Goal: Transaction & Acquisition: Purchase product/service

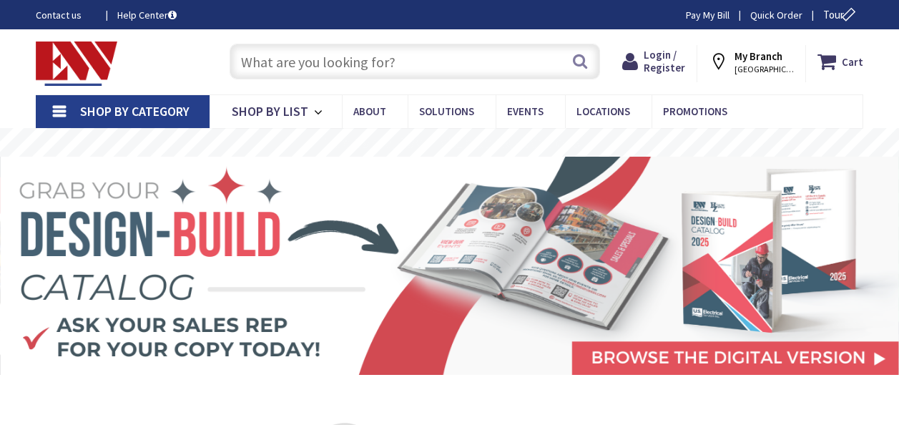
click at [401, 62] on input "text" at bounding box center [415, 62] width 370 height 36
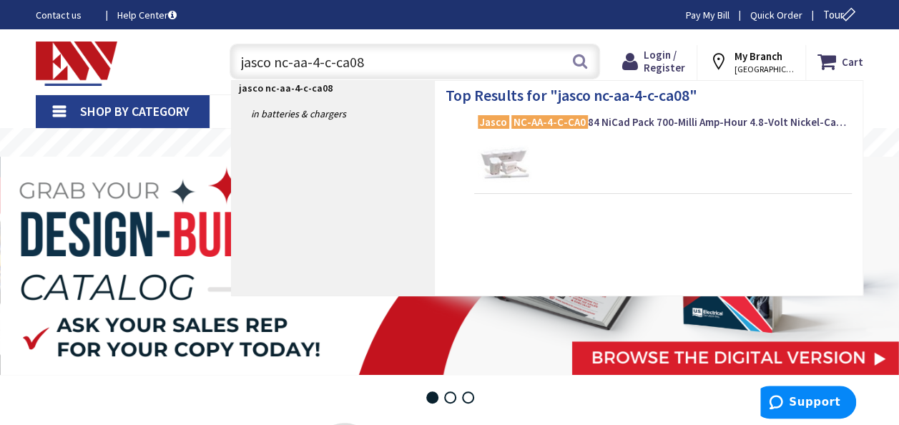
type input "jasco nc-aa-4-c-ca084"
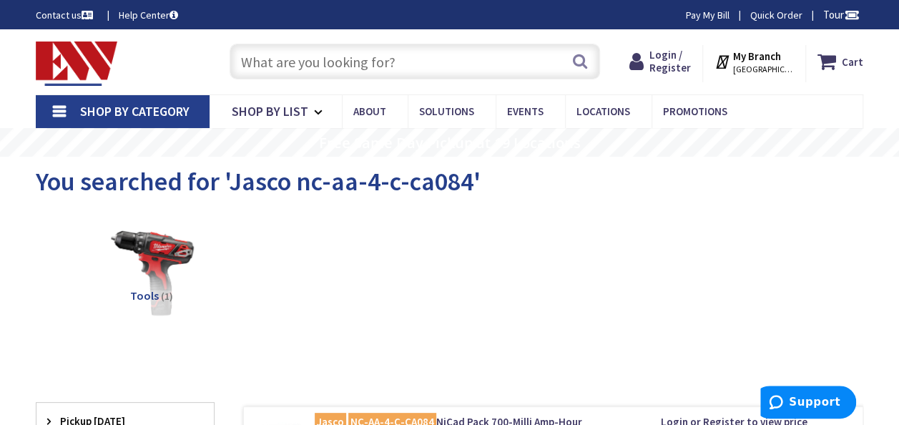
click at [406, 51] on input "text" at bounding box center [415, 62] width 370 height 36
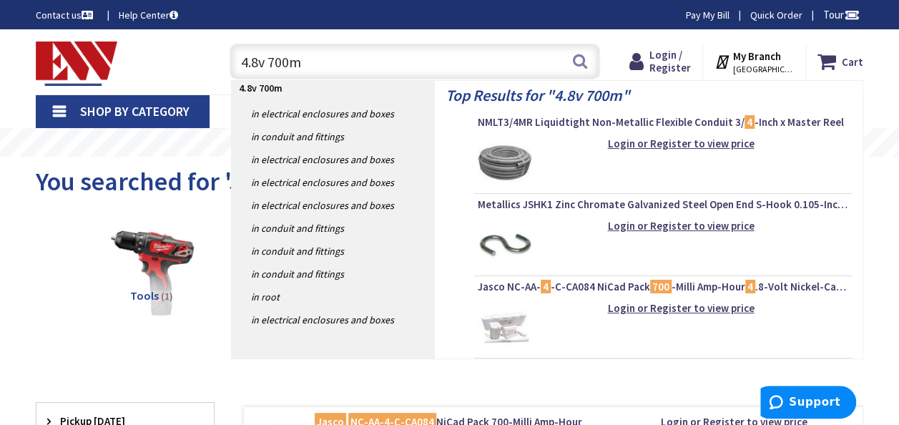
type input "4.8v 700ma"
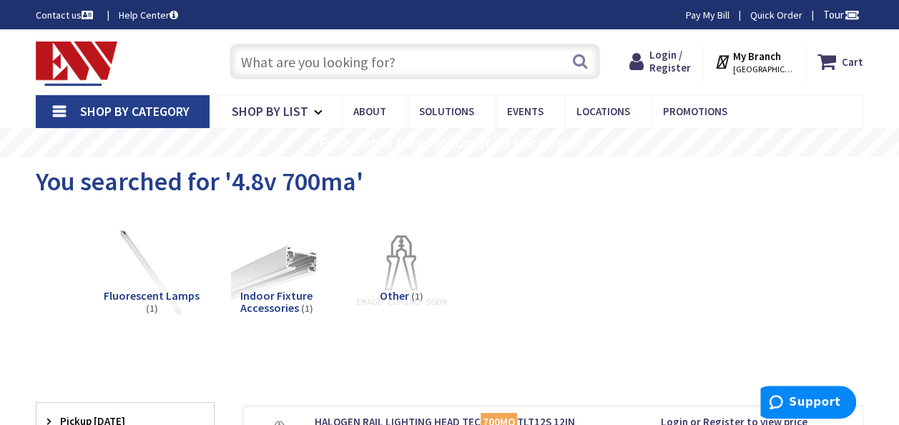
click at [409, 286] on img at bounding box center [401, 272] width 101 height 101
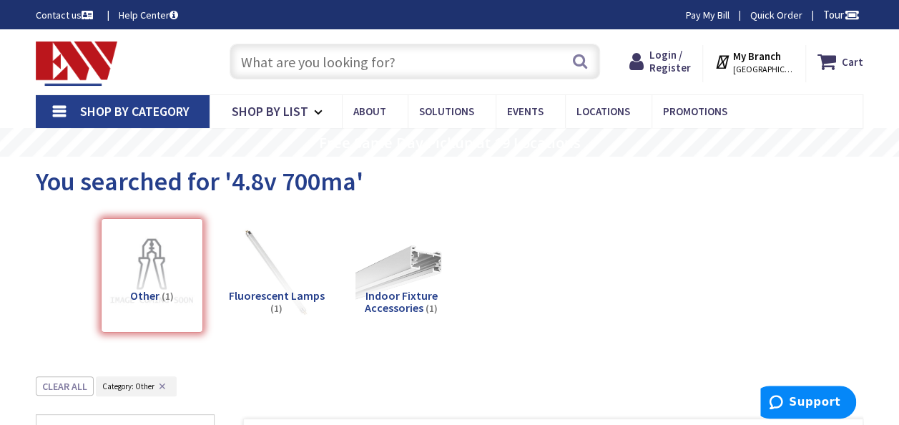
click at [421, 65] on input "text" at bounding box center [415, 62] width 370 height 36
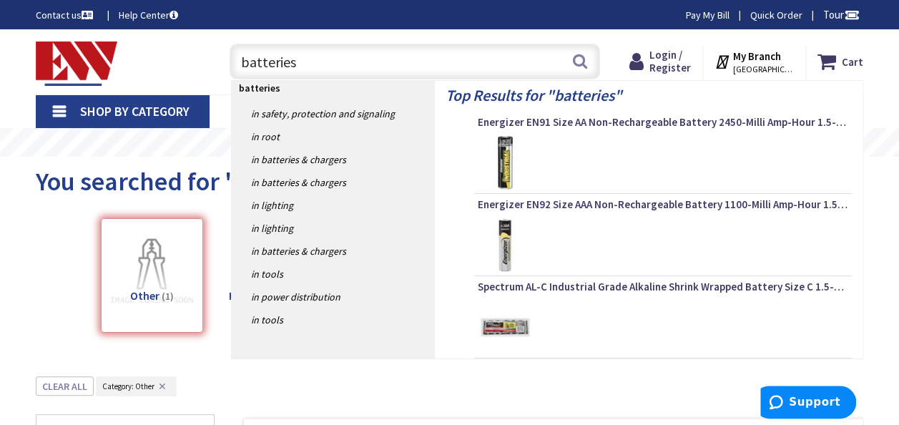
type input "batteries'"
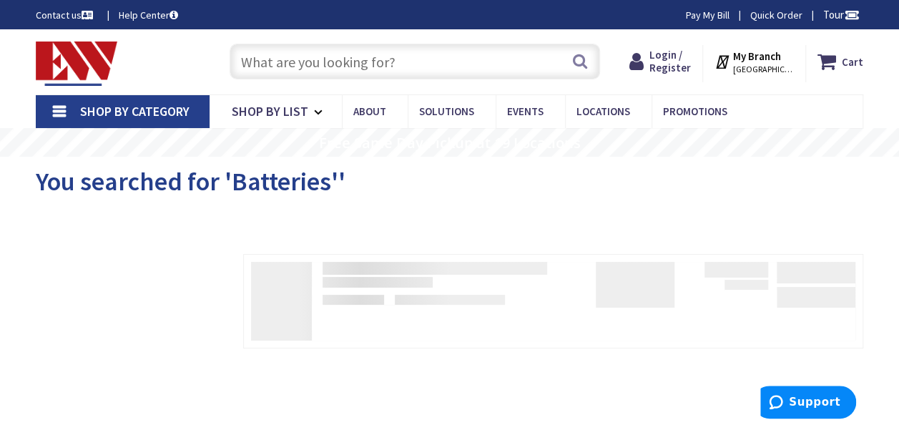
click at [401, 62] on input "text" at bounding box center [415, 62] width 370 height 36
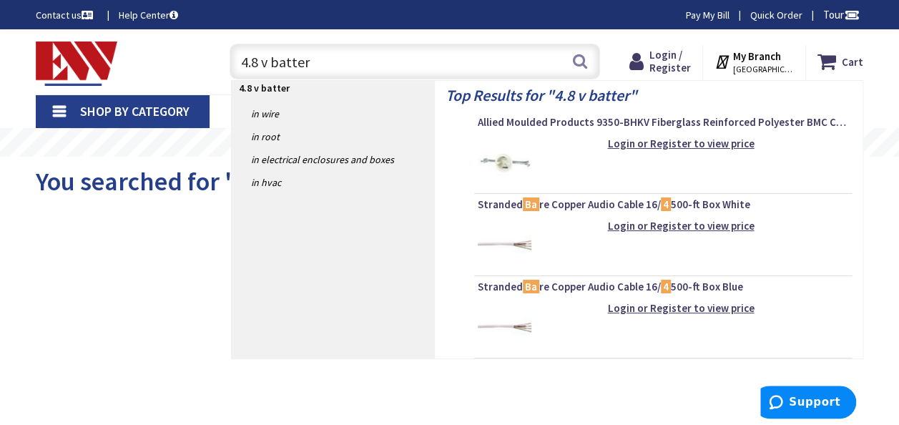
type input "4.8 v battery"
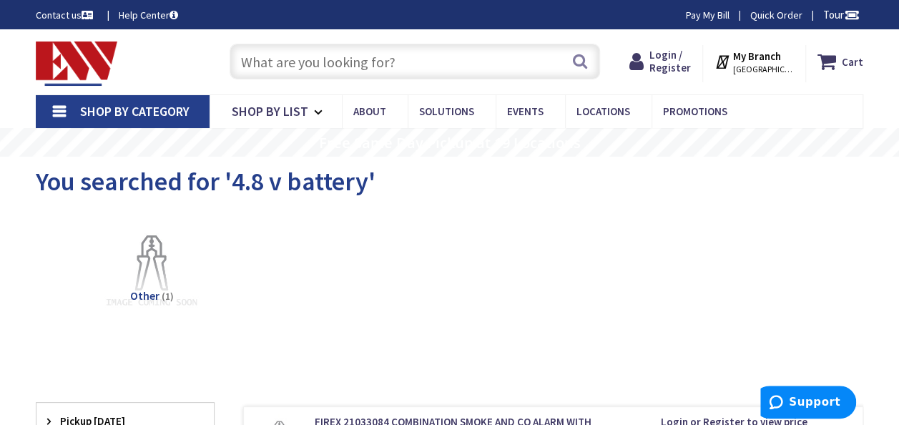
click at [162, 250] on img at bounding box center [152, 272] width 101 height 101
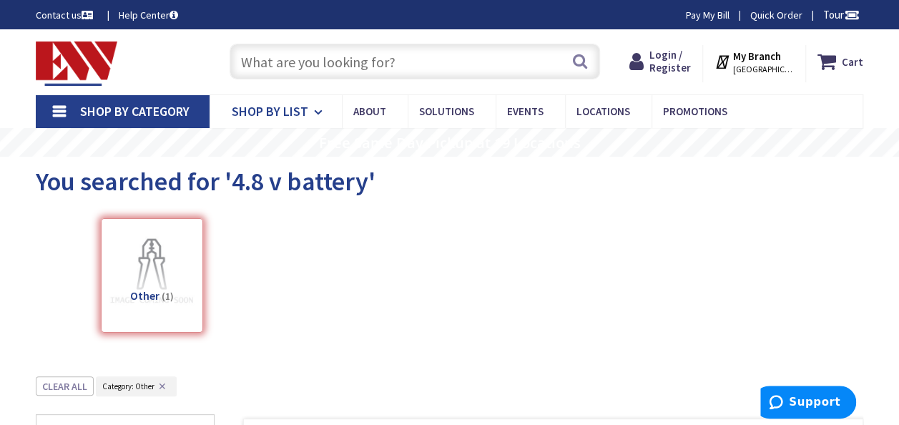
click at [315, 107] on icon at bounding box center [321, 112] width 14 height 31
click at [54, 103] on link "Shop By Category" at bounding box center [123, 111] width 174 height 33
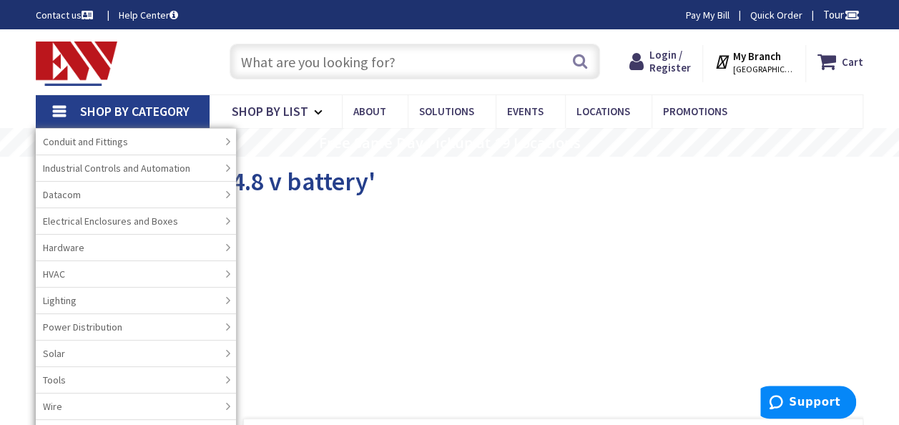
click at [649, 227] on div "Other (1)" at bounding box center [449, 278] width 777 height 137
